Goal: Task Accomplishment & Management: Complete application form

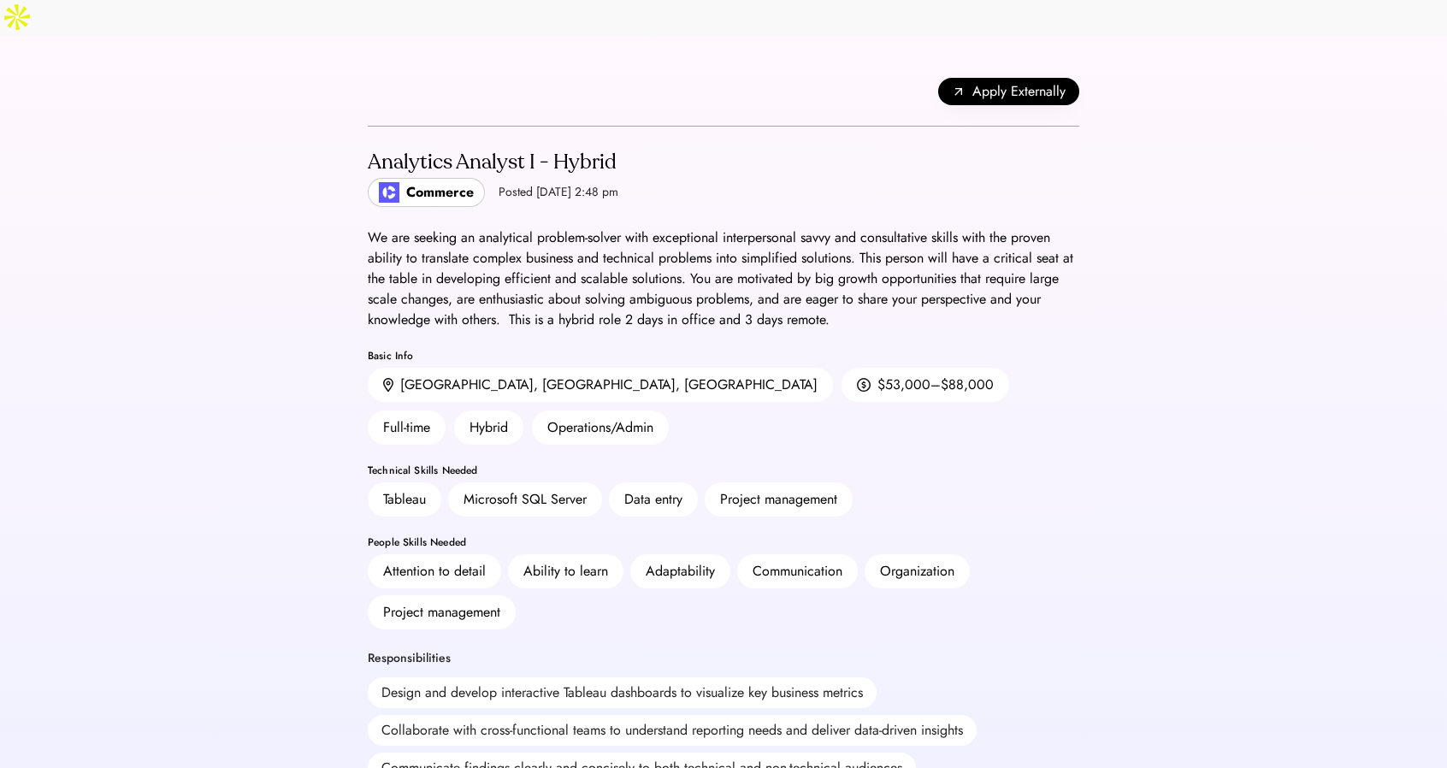
click at [382, 182] on img at bounding box center [389, 192] width 21 height 21
drag, startPoint x: 372, startPoint y: 115, endPoint x: 537, endPoint y: 117, distance: 165.1
click at [537, 149] on div "Analytics Analyst I - Hybrid" at bounding box center [493, 162] width 251 height 27
copy div "Analytics Analyst I"
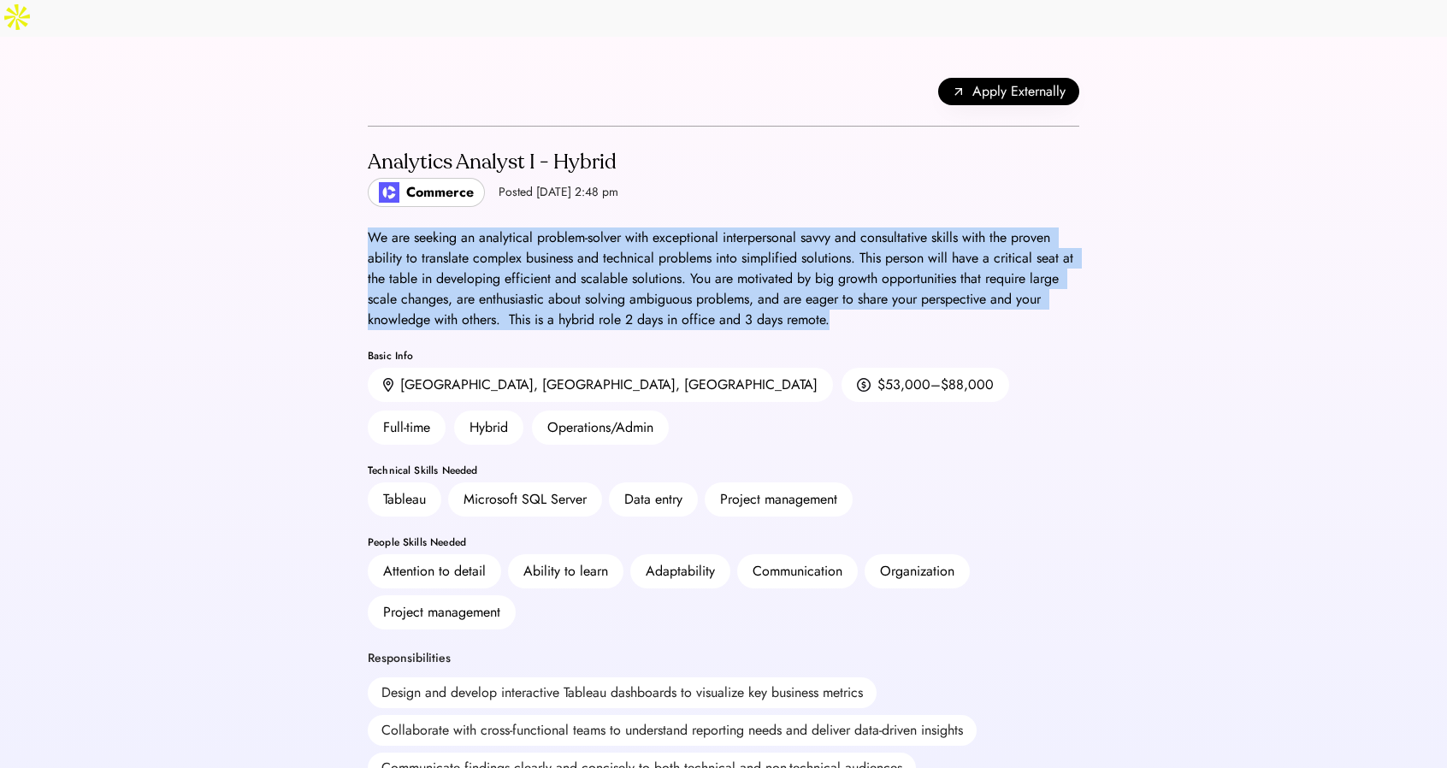
drag, startPoint x: 370, startPoint y: 198, endPoint x: 845, endPoint y: 288, distance: 483.3
click at [845, 288] on div "We are seeking an analytical problem-solver with exceptional interpersonal savv…" at bounding box center [724, 279] width 712 height 103
copy div "We are seeking an analytical problem-solver with exceptional interpersonal savv…"
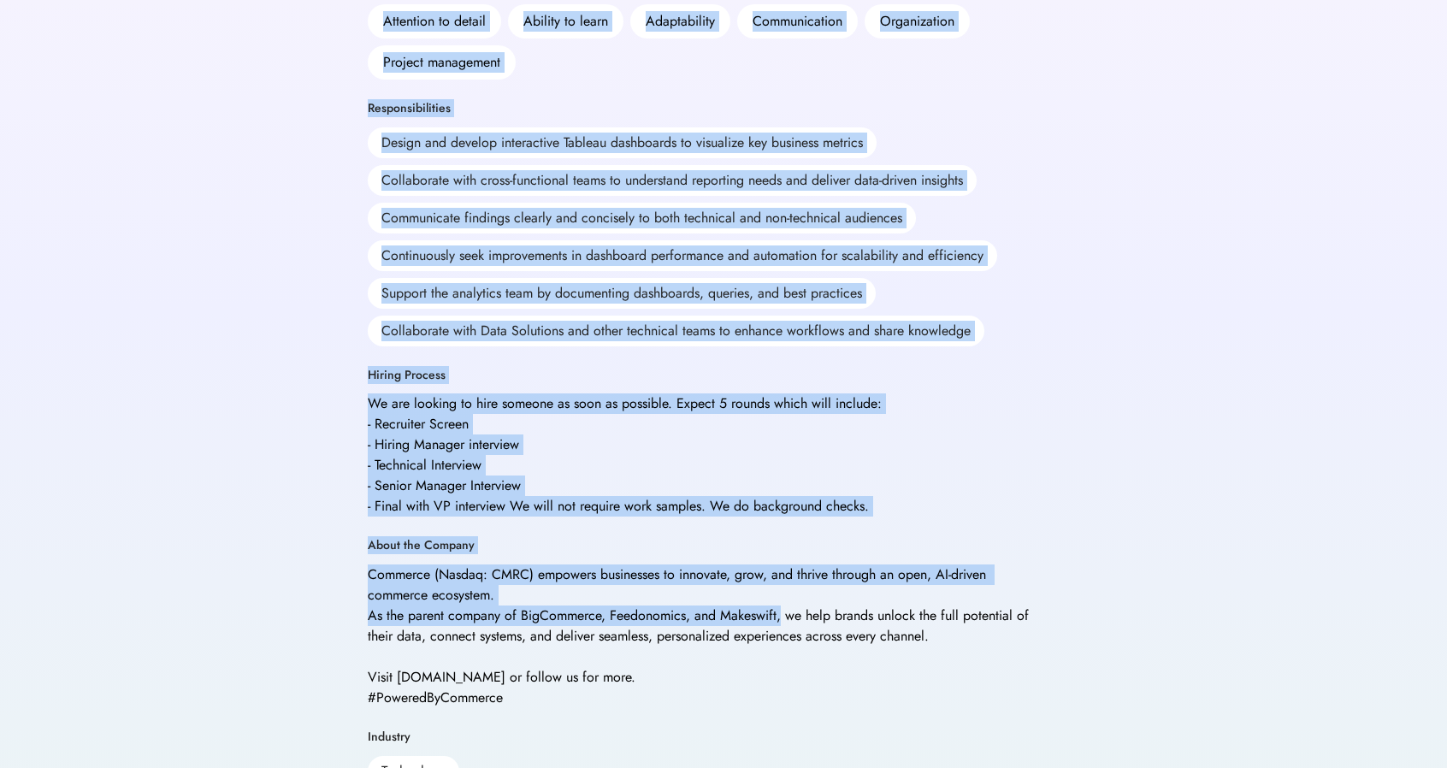
scroll to position [599, 0]
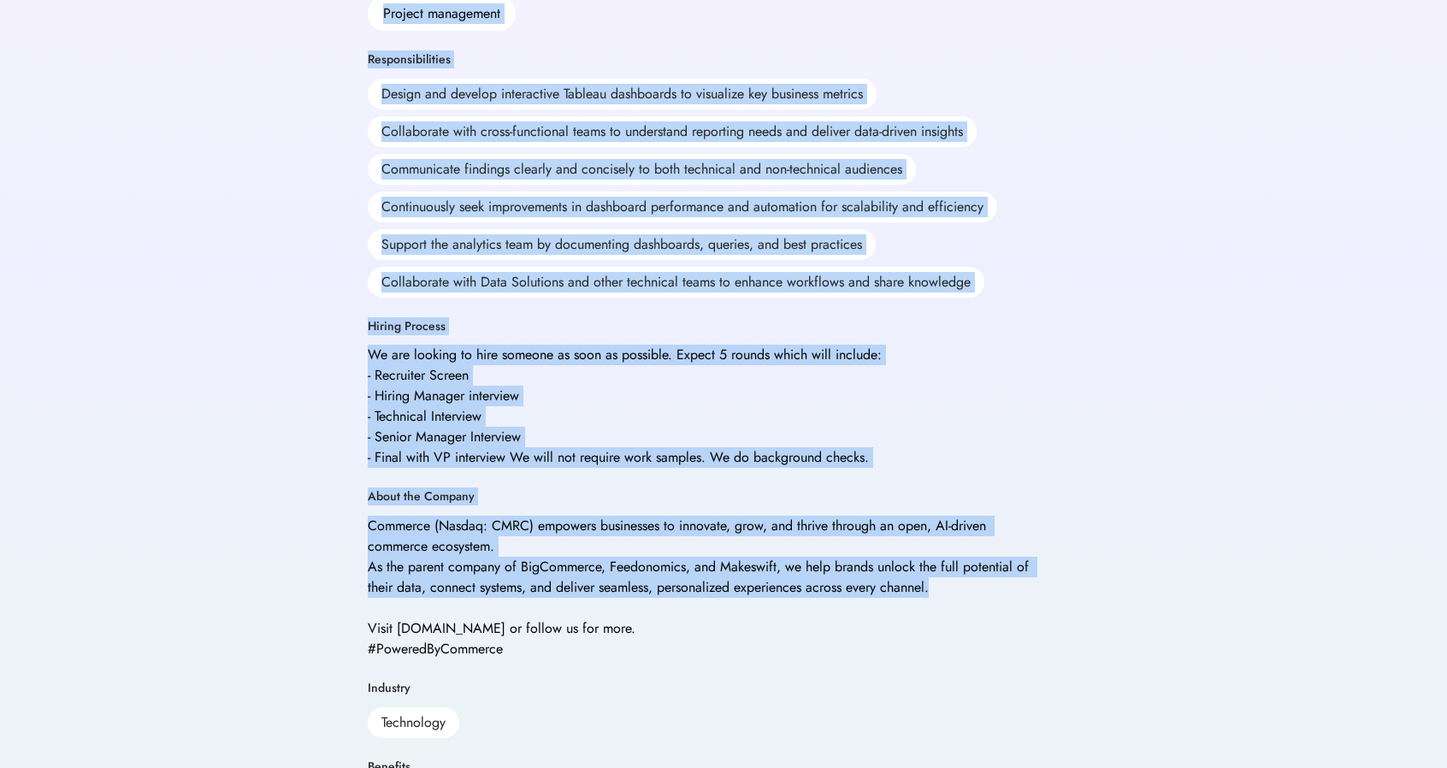
drag, startPoint x: 367, startPoint y: 387, endPoint x: 1025, endPoint y: 518, distance: 671.4
click at [1025, 518] on div "Apply Externally Analytics Analyst I - Hybrid Commerce Posted [DATE] 2:48 pm We…" at bounding box center [723, 261] width 753 height 1646
copy div "Technical Skills Needed Tableau Microsoft SQL Server Data entry Project managem…"
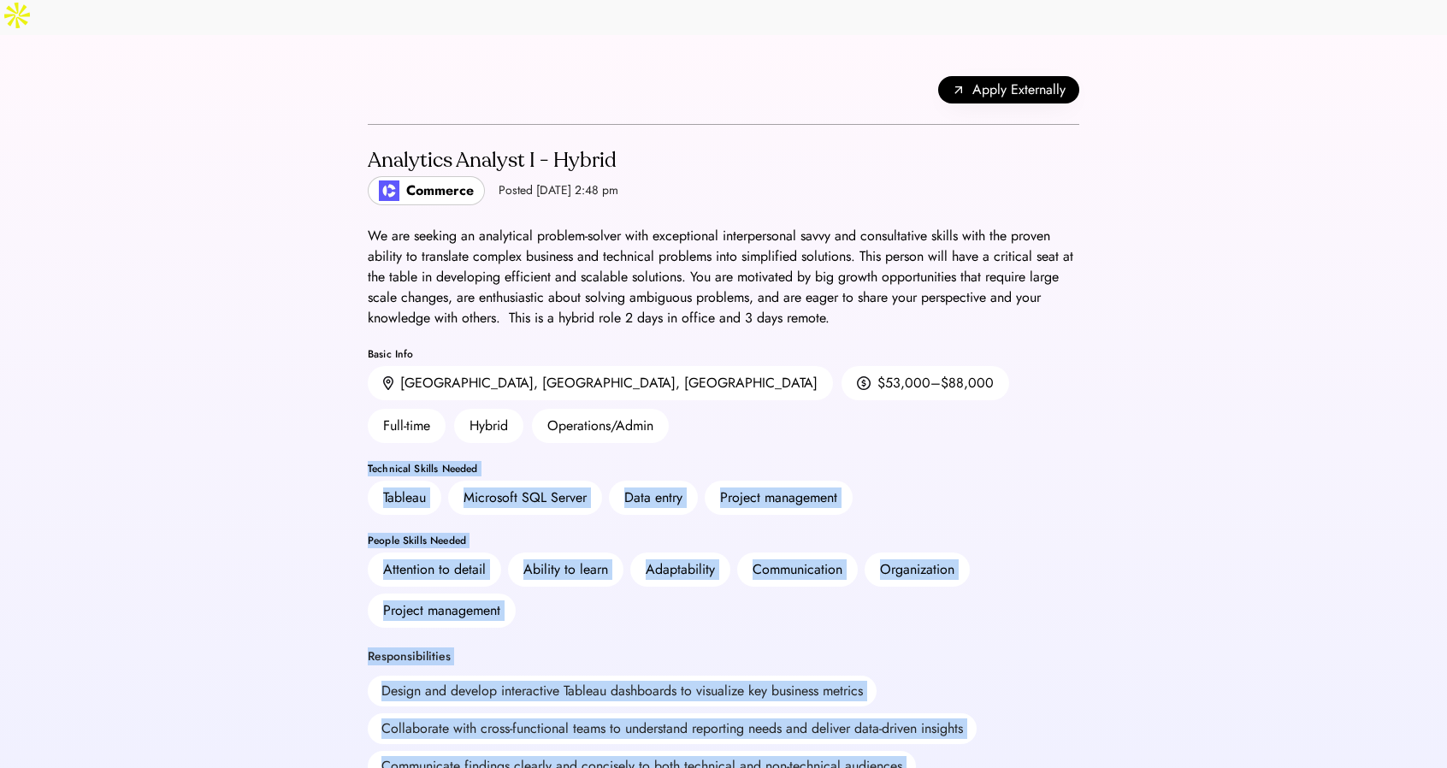
scroll to position [0, 0]
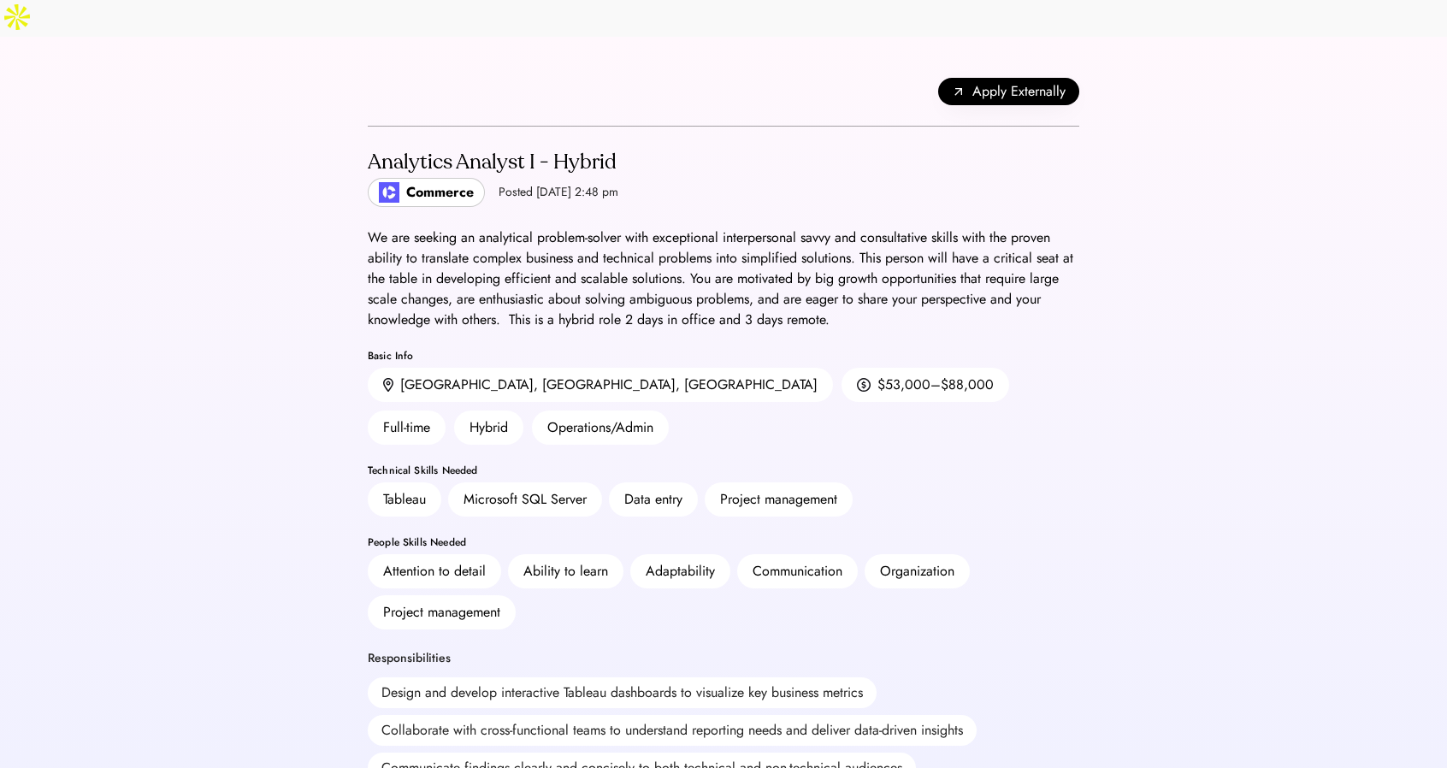
click at [385, 182] on img at bounding box center [389, 192] width 21 height 21
click at [431, 182] on div "Commerce" at bounding box center [440, 192] width 68 height 21
click at [984, 81] on span "Apply Externally" at bounding box center [1018, 91] width 93 height 21
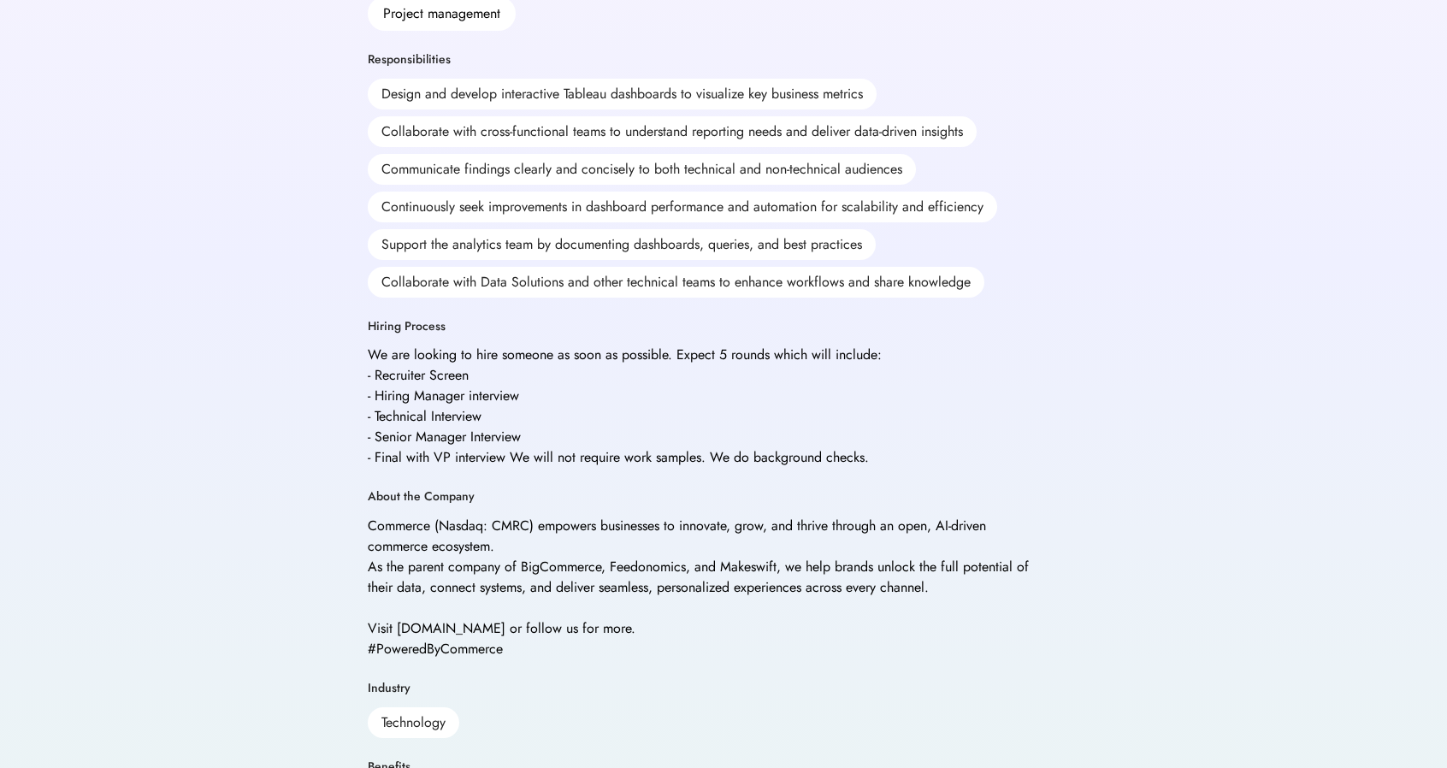
scroll to position [854, 0]
